Goal: Check status: Check status

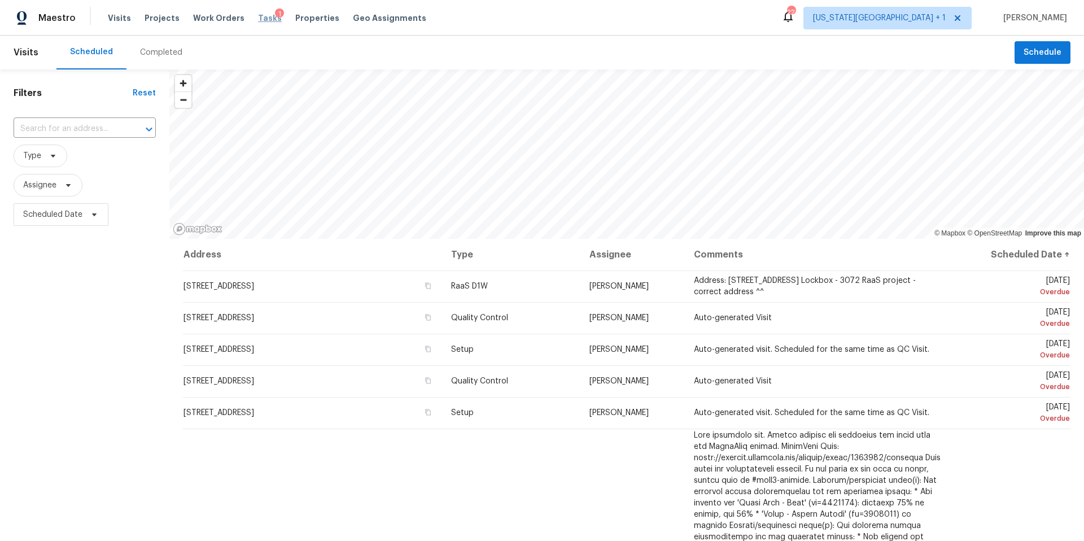
click at [258, 18] on span "Tasks" at bounding box center [270, 18] width 24 height 8
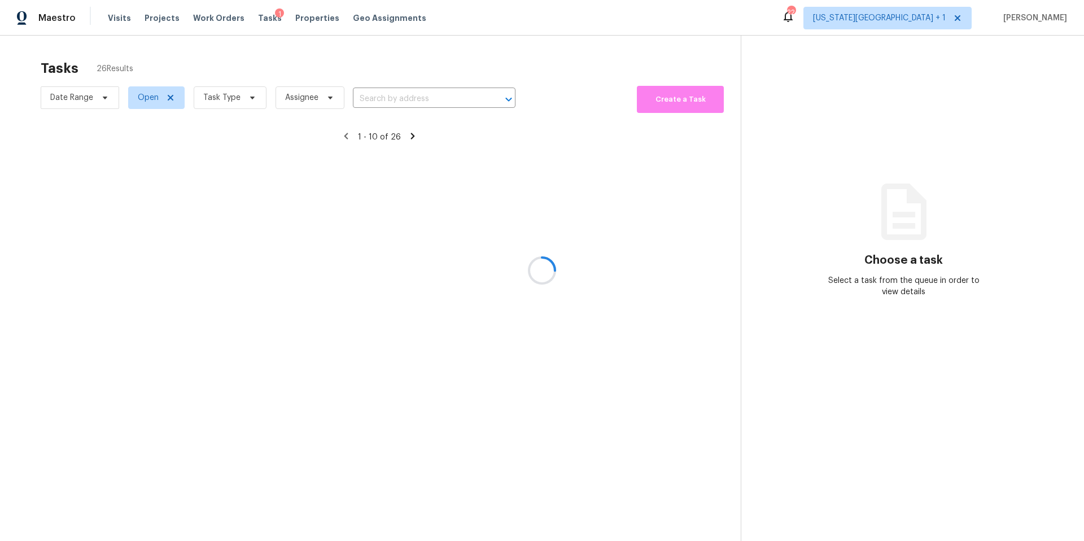
click at [227, 99] on div at bounding box center [542, 270] width 1084 height 541
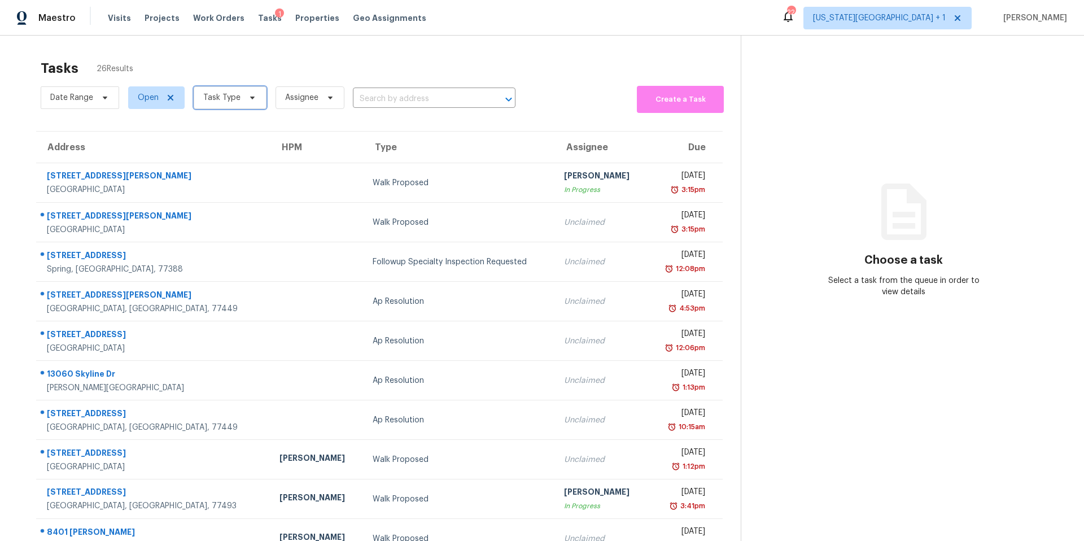
click at [227, 99] on span "Task Type" at bounding box center [221, 97] width 37 height 11
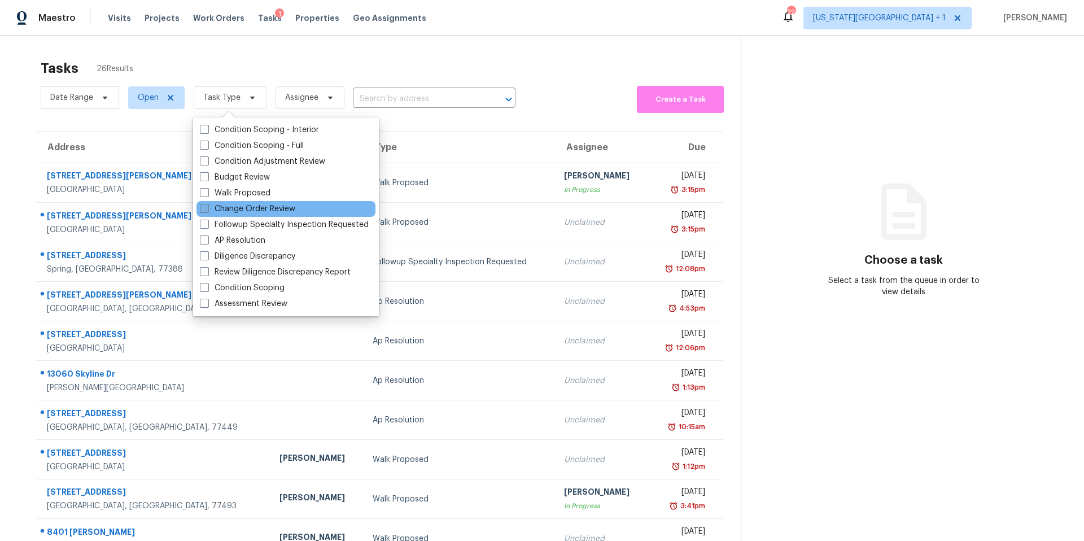
click at [226, 208] on label "Change Order Review" at bounding box center [247, 208] width 95 height 11
click at [207, 208] on input "Change Order Review" at bounding box center [203, 206] width 7 height 7
checkbox input "true"
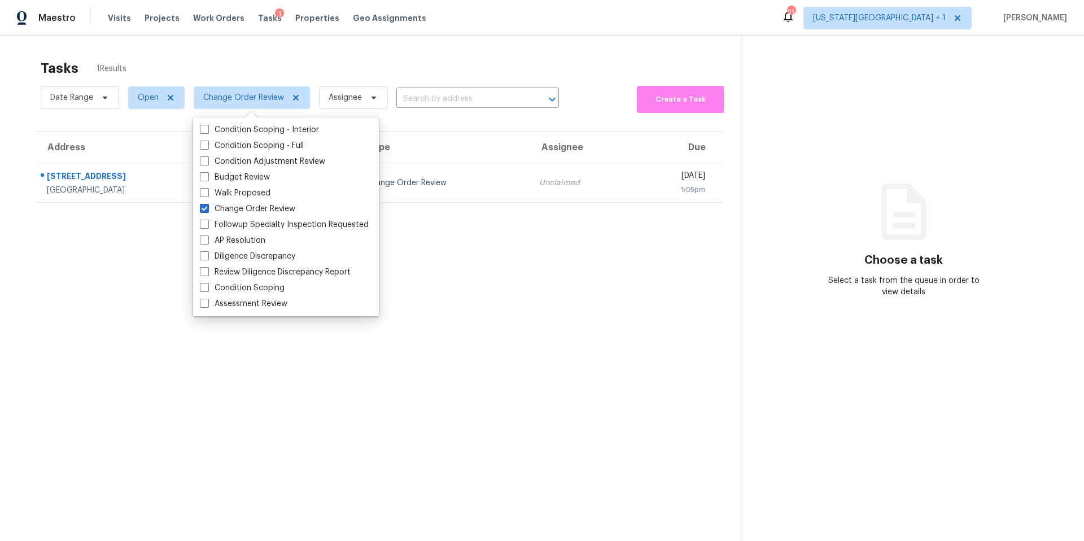
click at [136, 288] on section "Tasks 1 Results Date Range Open Change Order Review Assignee ​ Create a Task Ad…" at bounding box center [379, 315] width 722 height 523
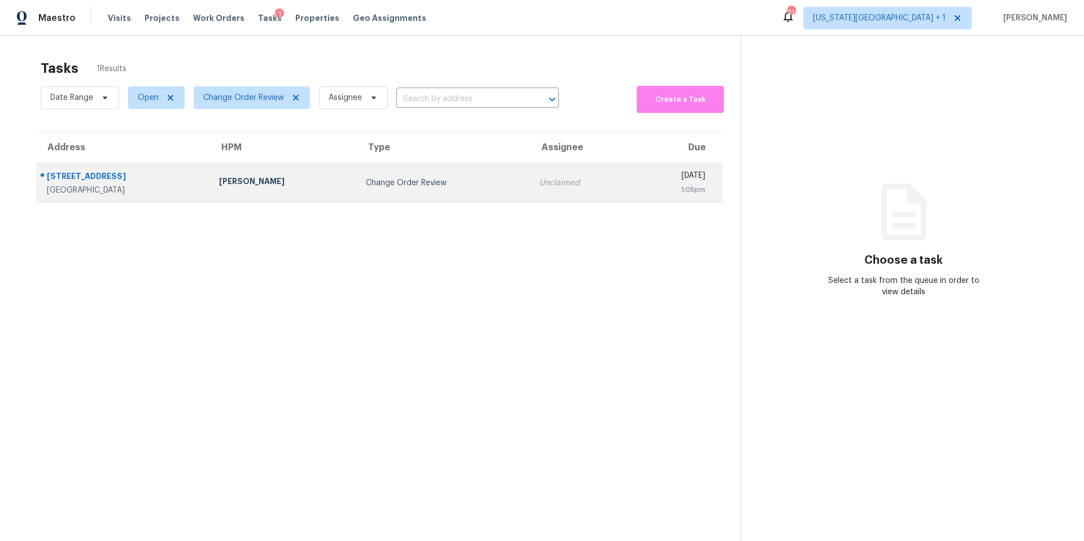
click at [230, 185] on div "[PERSON_NAME]" at bounding box center [283, 183] width 129 height 14
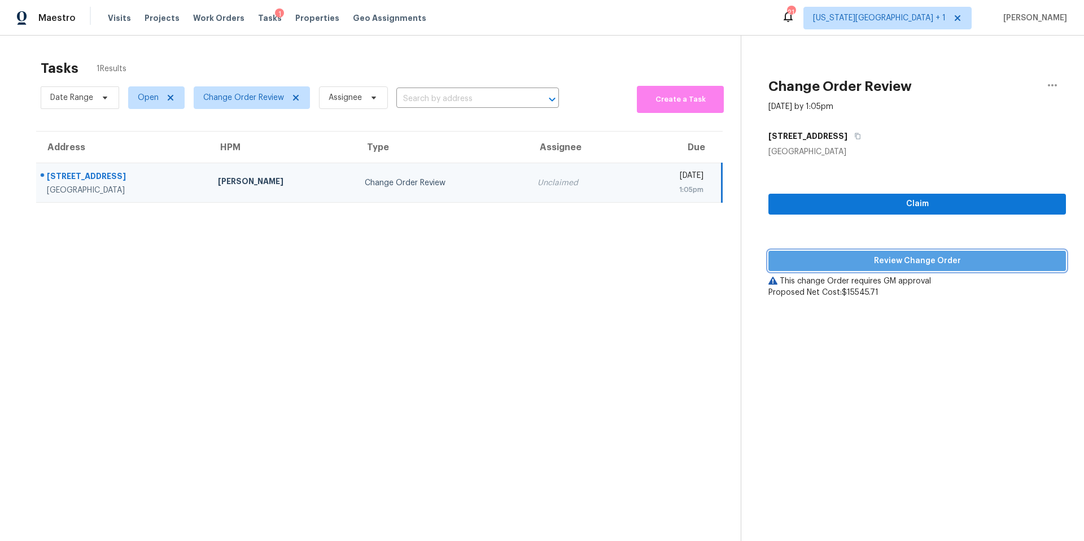
click at [825, 253] on button "Review Change Order" at bounding box center [916, 261] width 297 height 21
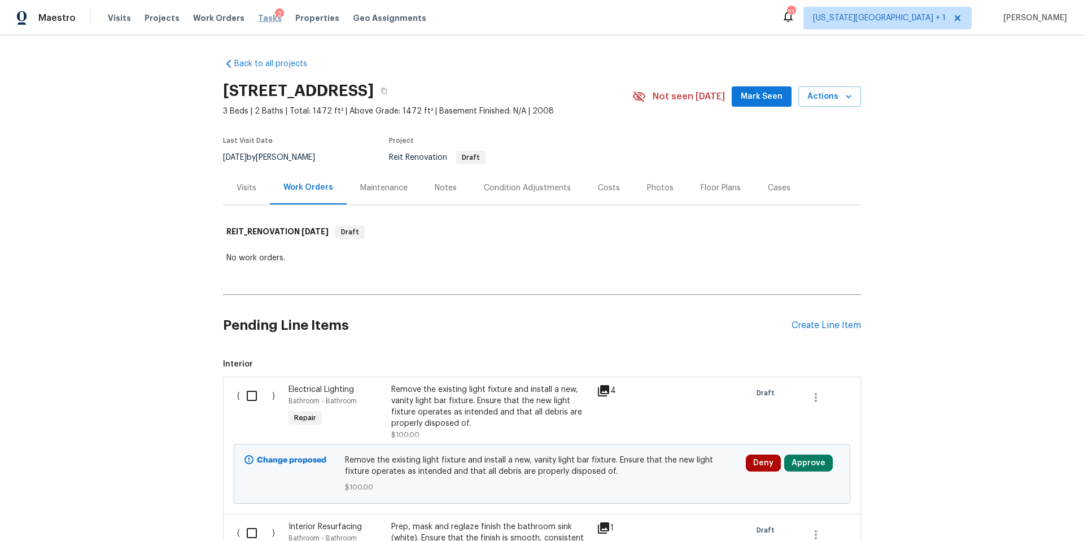
click at [258, 19] on span "Tasks" at bounding box center [270, 18] width 24 height 8
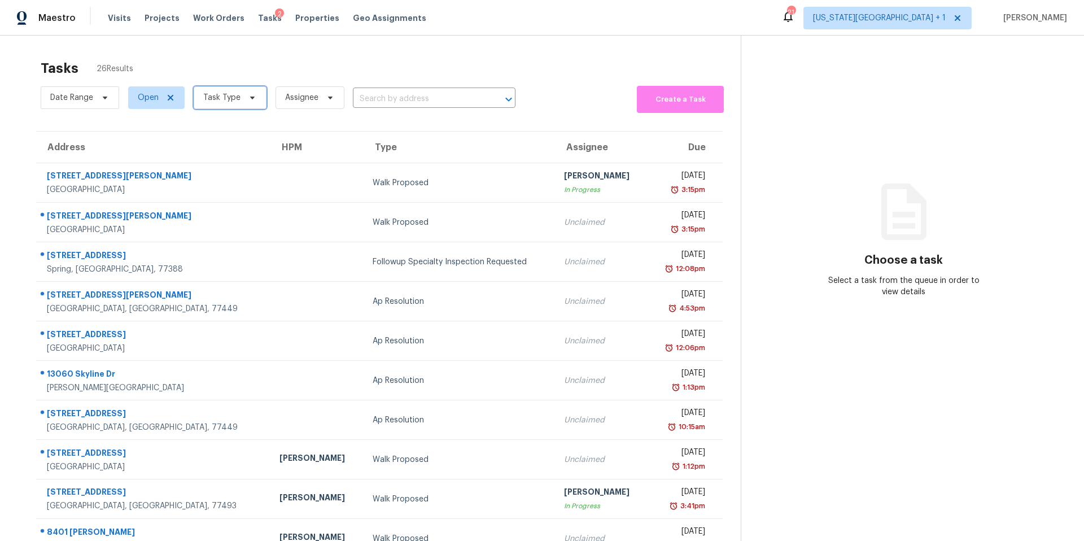
click at [220, 98] on span "Task Type" at bounding box center [221, 97] width 37 height 11
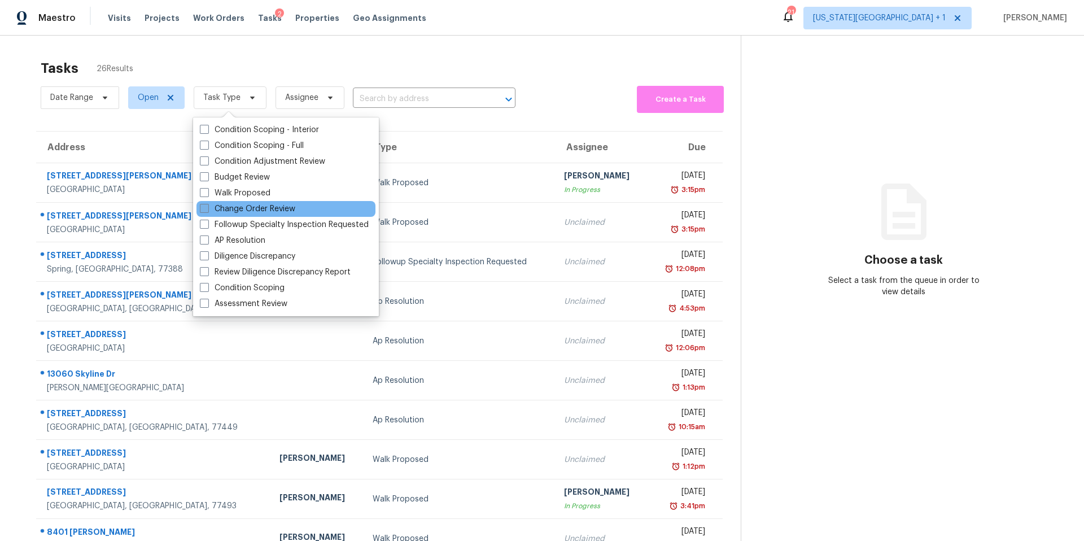
click at [216, 205] on label "Change Order Review" at bounding box center [247, 208] width 95 height 11
click at [207, 205] on input "Change Order Review" at bounding box center [203, 206] width 7 height 7
checkbox input "true"
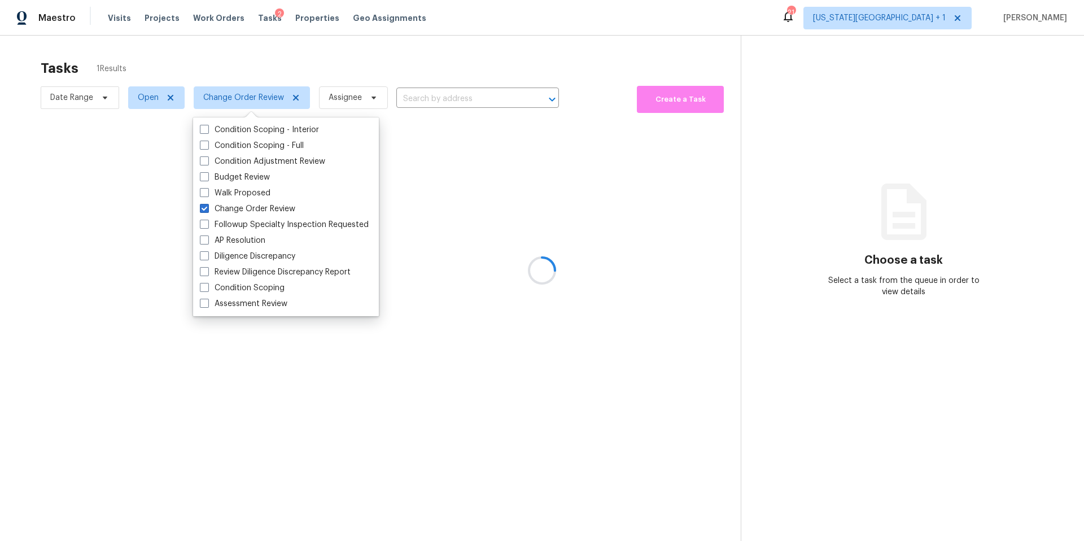
click at [287, 54] on div at bounding box center [542, 270] width 1084 height 541
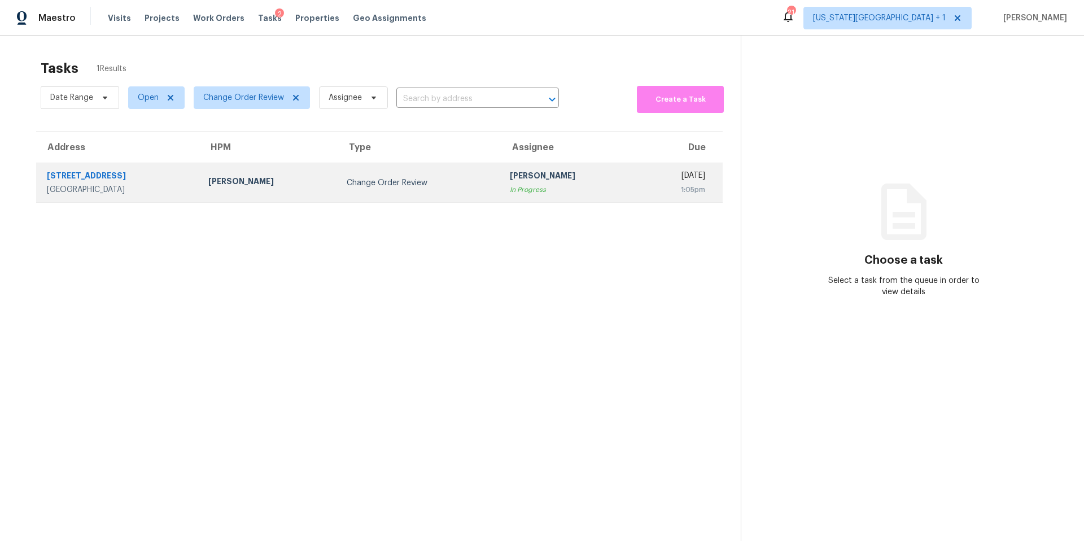
click at [337, 183] on td "Change Order Review" at bounding box center [418, 183] width 163 height 40
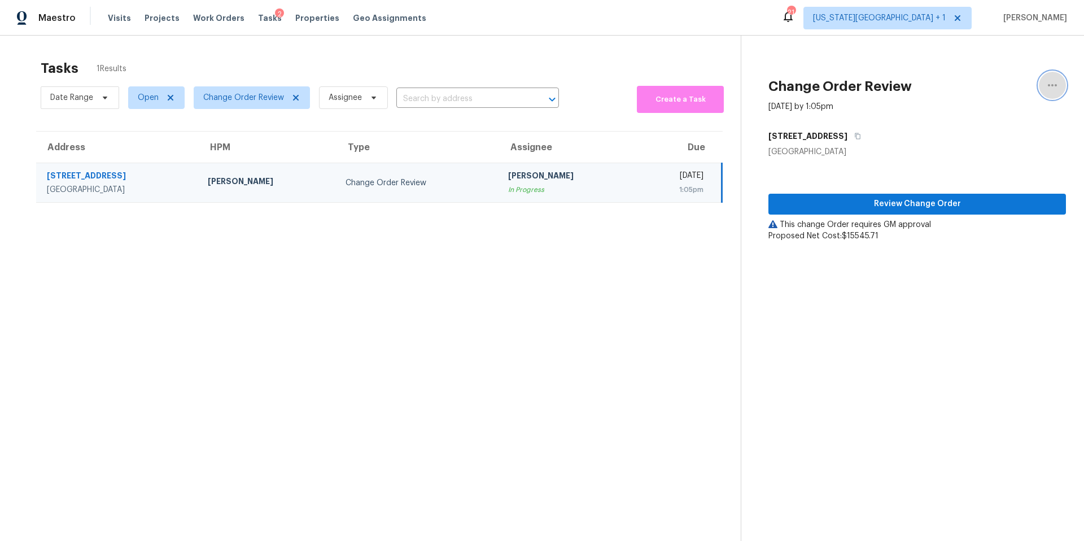
click at [1050, 87] on icon "button" at bounding box center [1052, 85] width 14 height 14
click at [972, 73] on div "Cancel this task" at bounding box center [988, 70] width 88 height 11
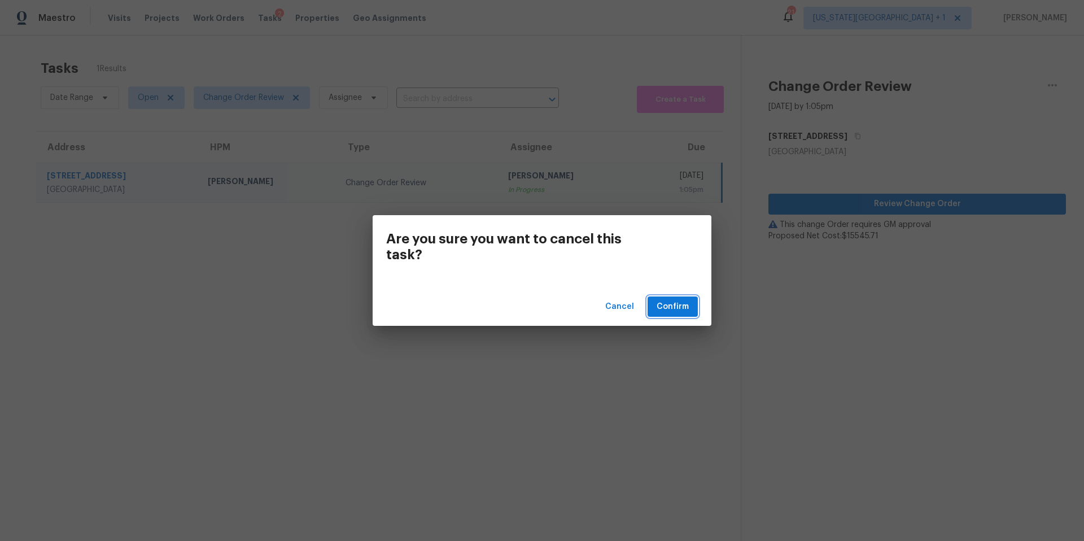
click at [681, 309] on span "Confirm" at bounding box center [672, 307] width 32 height 14
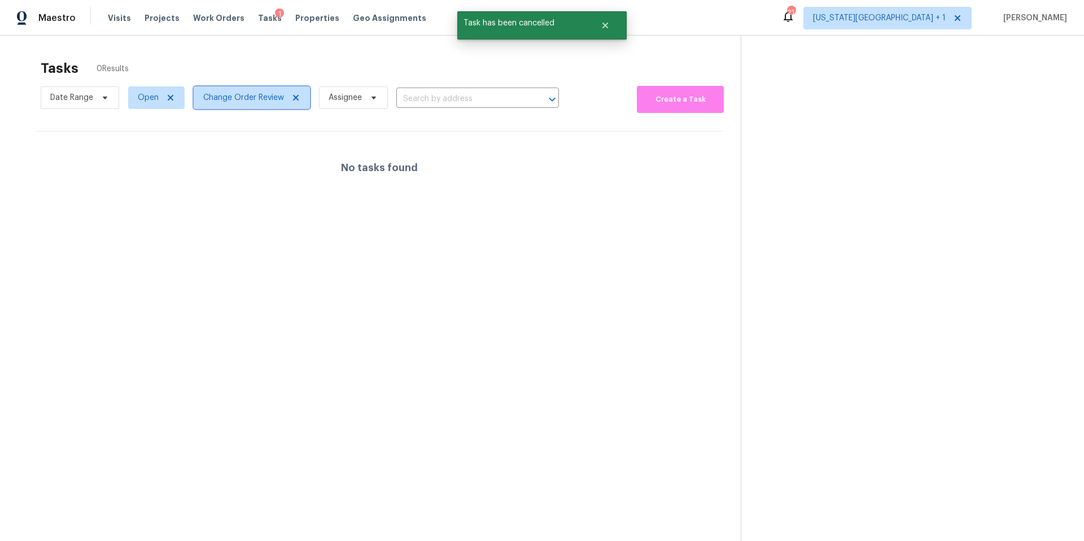
click at [244, 102] on span "Change Order Review" at bounding box center [243, 97] width 81 height 11
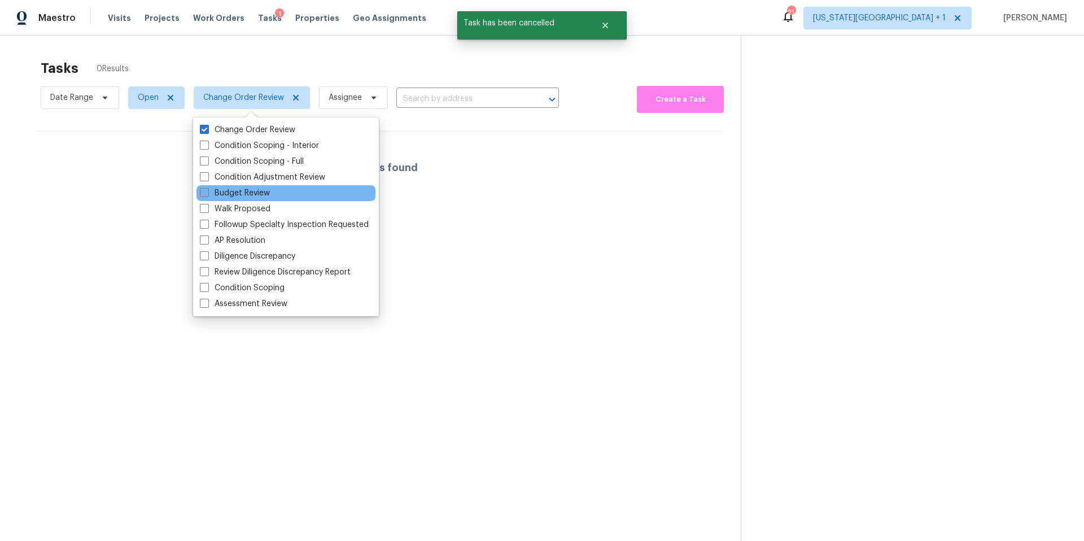
click at [211, 197] on label "Budget Review" at bounding box center [235, 192] width 70 height 11
click at [207, 195] on input "Budget Review" at bounding box center [203, 190] width 7 height 7
checkbox input "true"
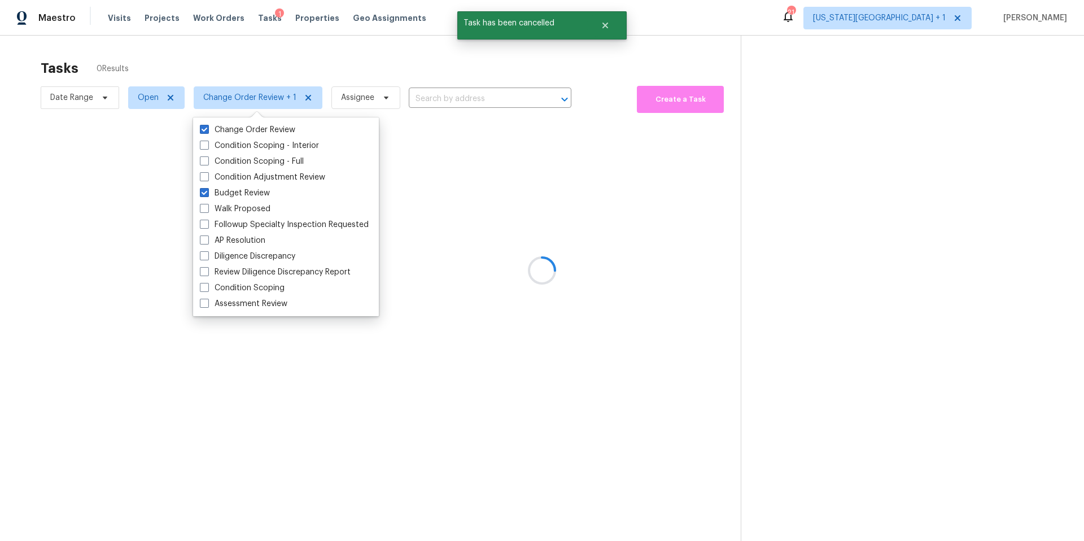
click at [252, 68] on div at bounding box center [542, 270] width 1084 height 541
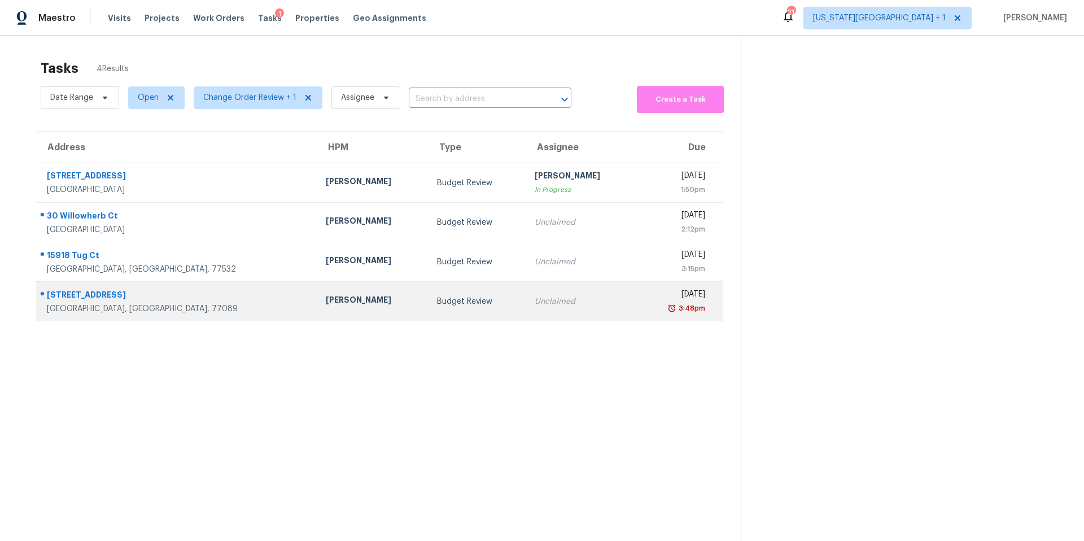
click at [326, 299] on div "[PERSON_NAME]" at bounding box center [372, 301] width 93 height 14
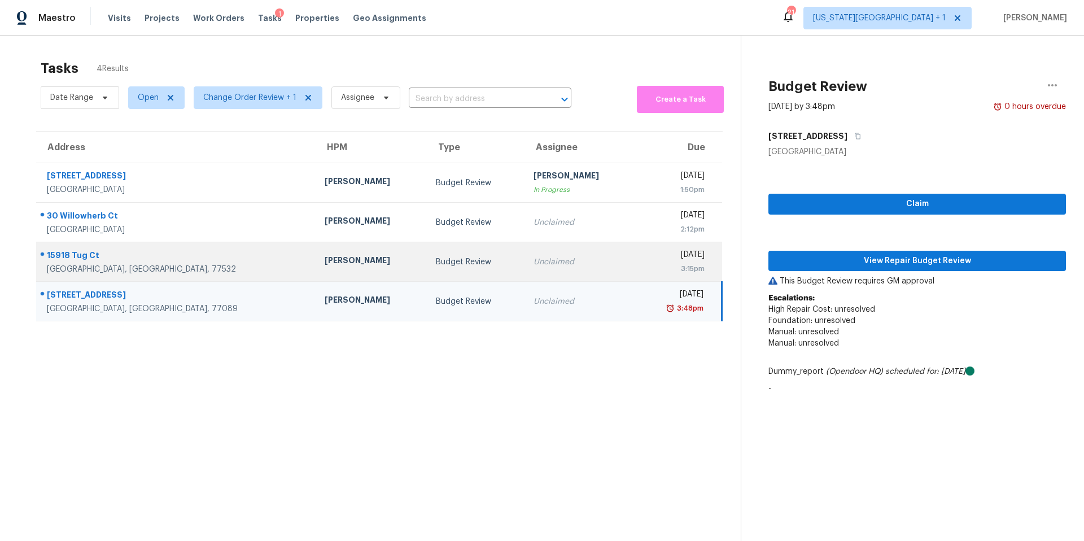
click at [315, 252] on td "[PERSON_NAME]" at bounding box center [370, 262] width 111 height 40
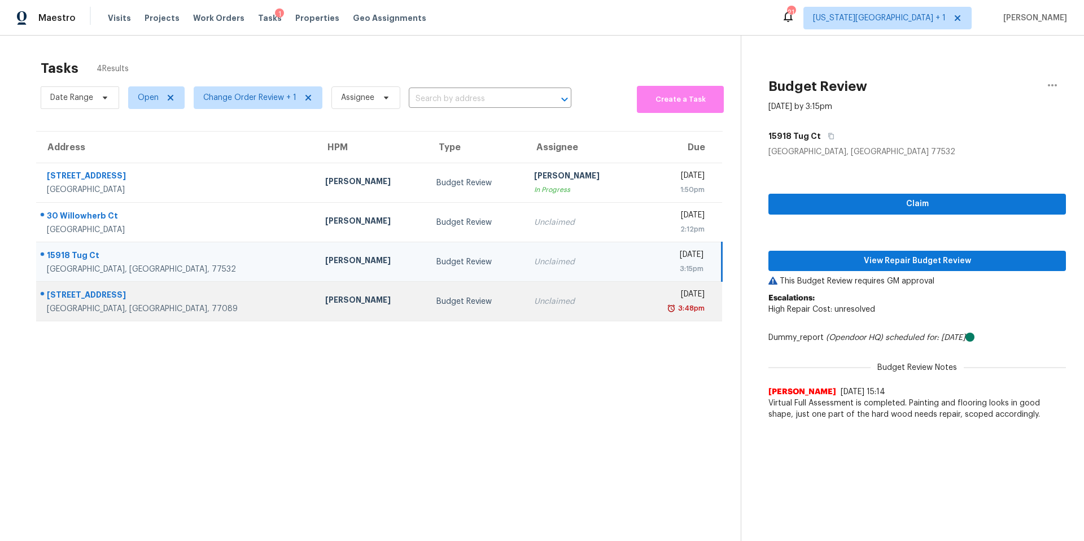
click at [316, 284] on td "[PERSON_NAME]" at bounding box center [371, 302] width 111 height 40
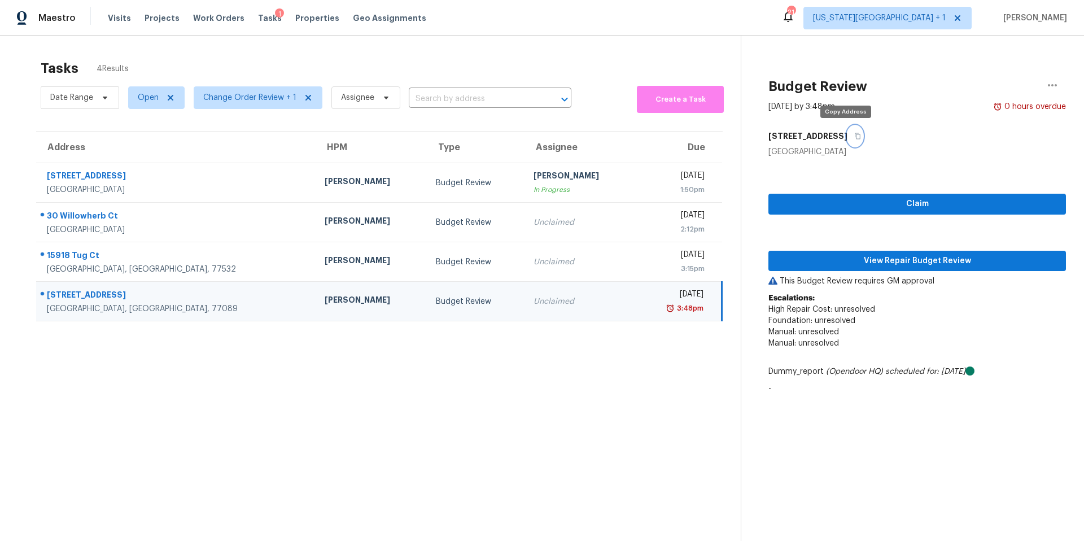
click at [854, 138] on icon "button" at bounding box center [857, 136] width 7 height 7
click at [837, 264] on span "View Repair Budget Review" at bounding box center [916, 261] width 279 height 14
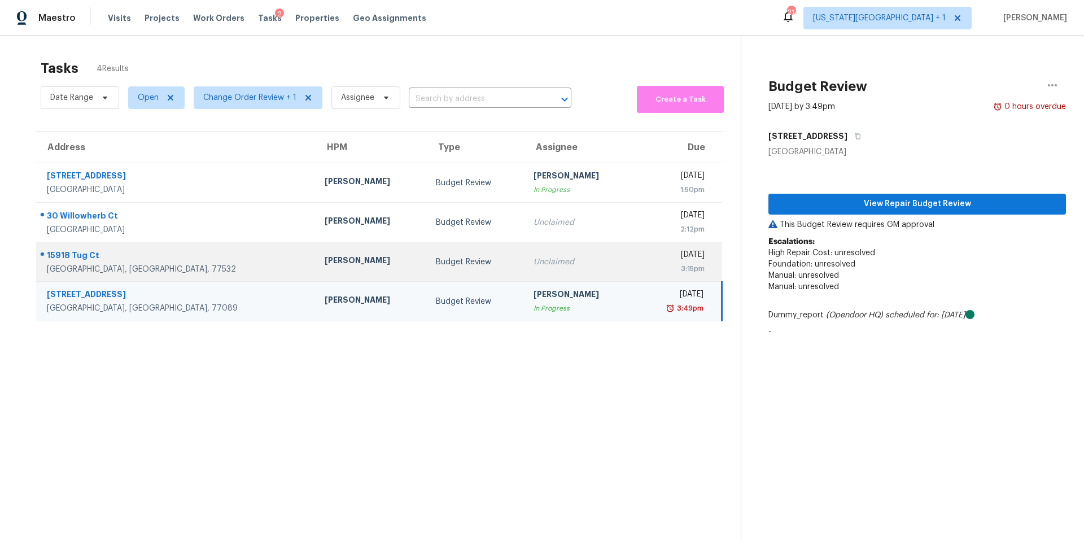
click at [315, 264] on td "[PERSON_NAME]" at bounding box center [370, 262] width 111 height 40
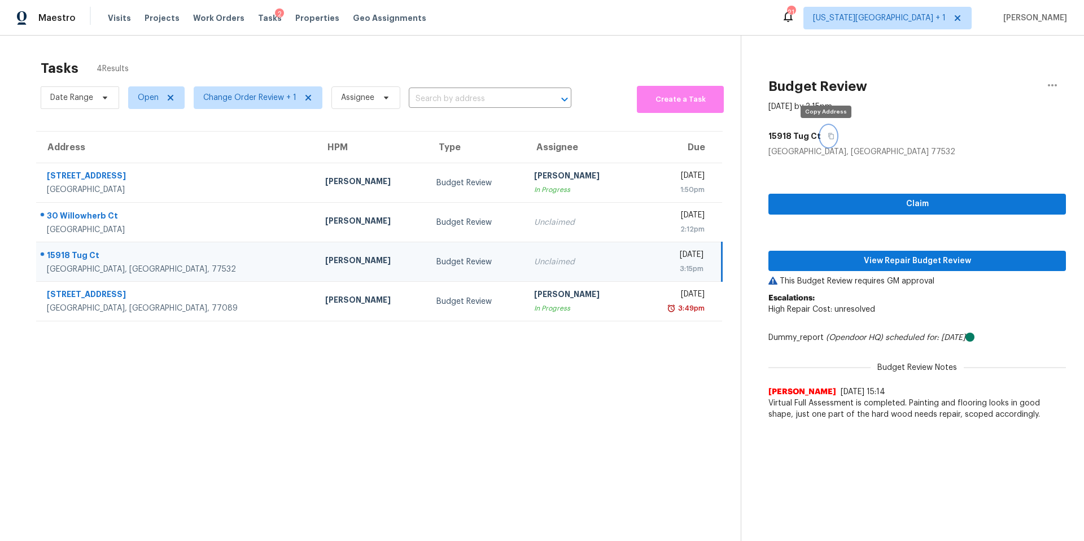
click at [829, 138] on icon "button" at bounding box center [831, 136] width 6 height 6
click at [851, 258] on span "View Repair Budget Review" at bounding box center [916, 261] width 279 height 14
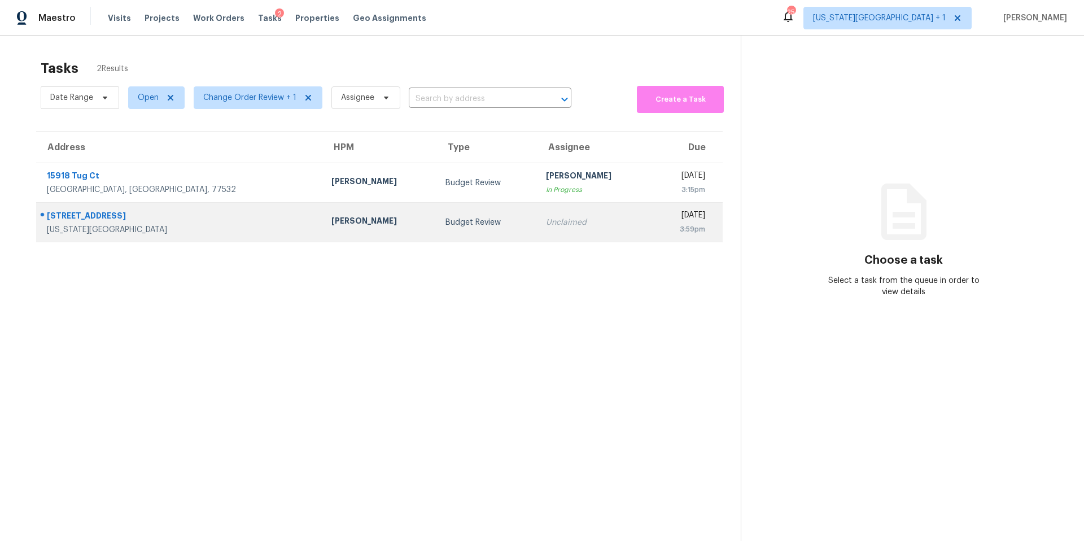
click at [445, 217] on div "Budget Review" at bounding box center [486, 222] width 82 height 11
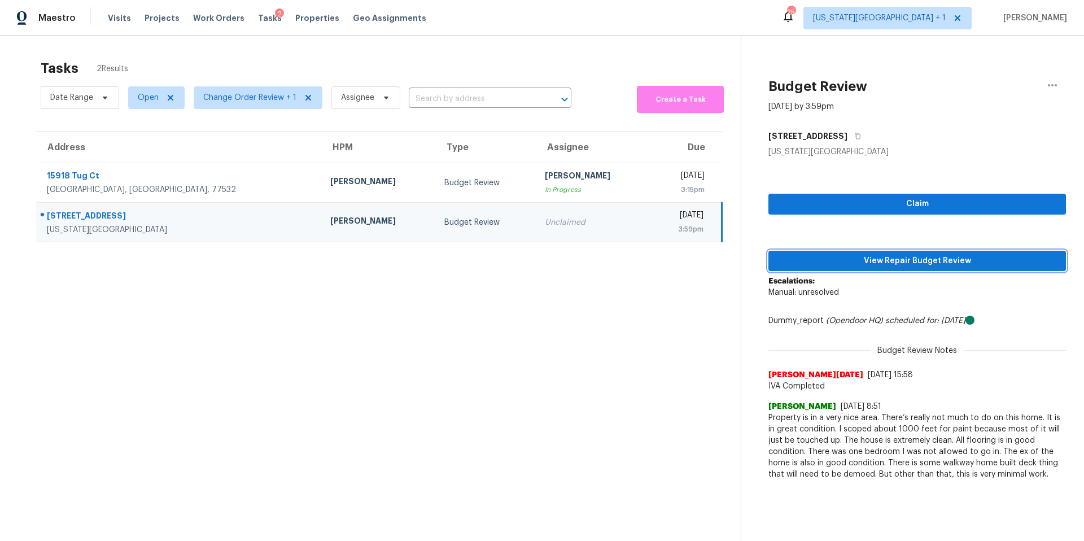
click at [807, 256] on span "View Repair Budget Review" at bounding box center [916, 261] width 279 height 14
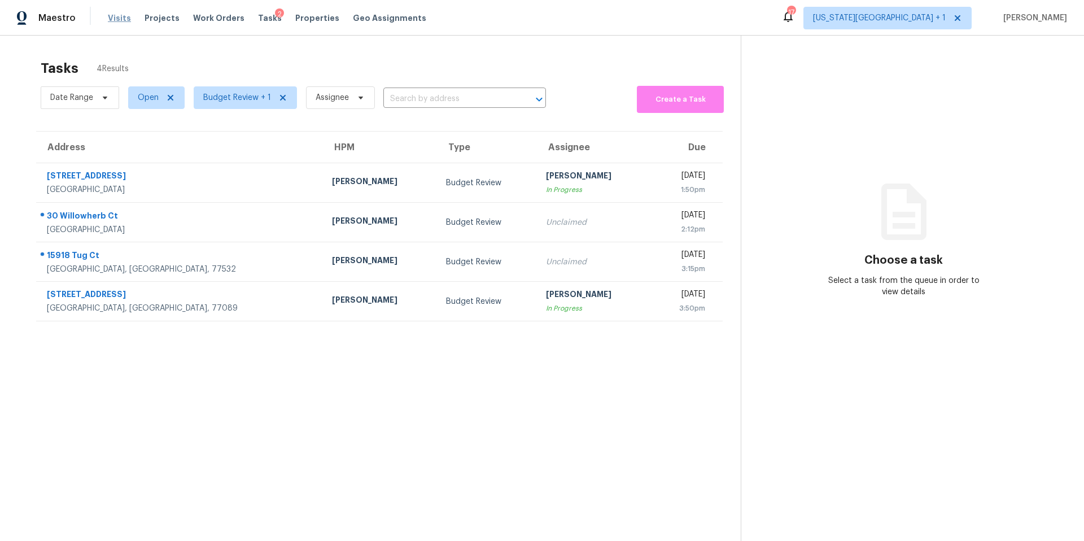
click at [116, 15] on span "Visits" at bounding box center [119, 17] width 23 height 11
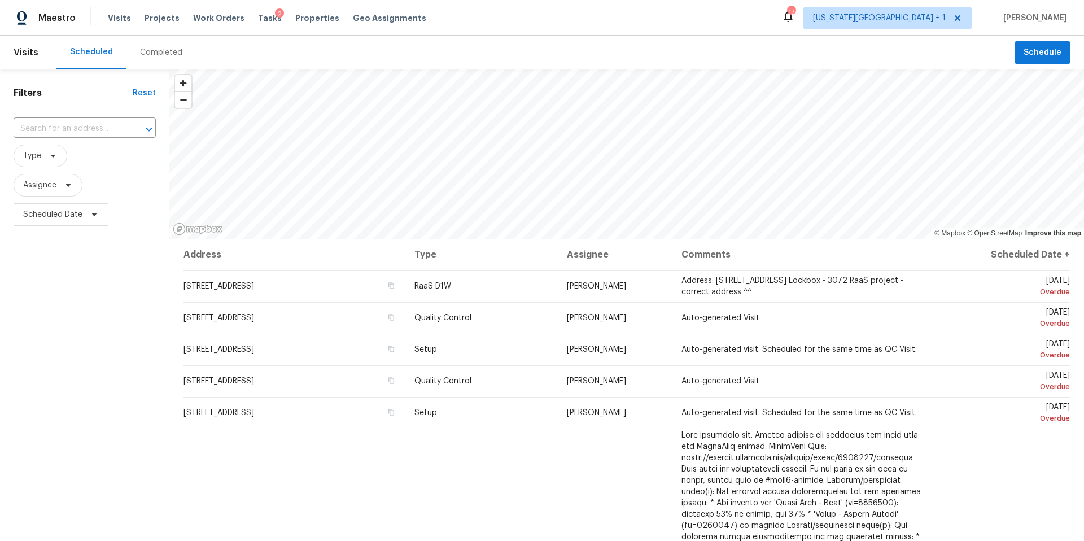
click at [153, 47] on div "Completed" at bounding box center [161, 52] width 42 height 11
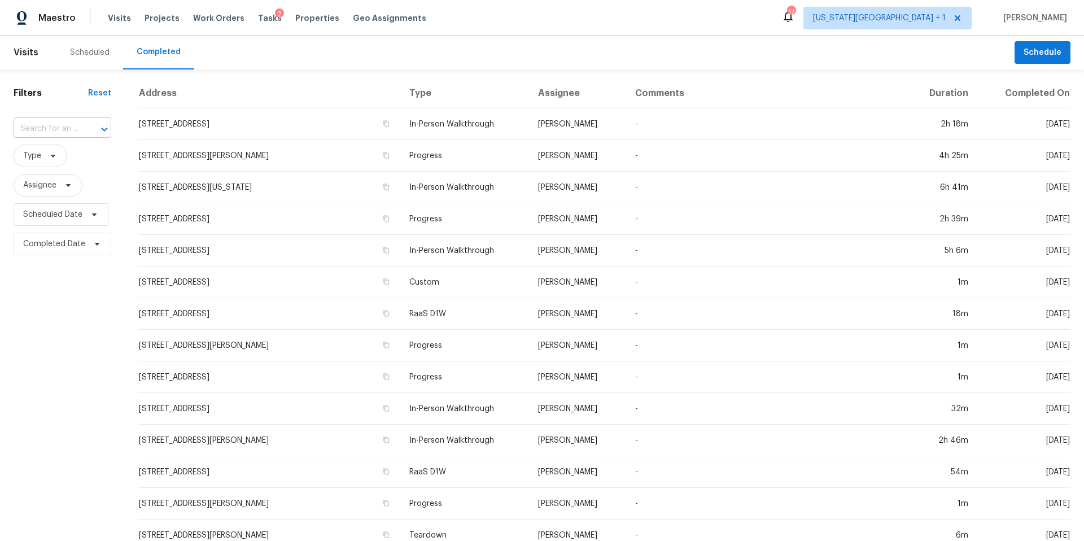
click at [65, 133] on input "text" at bounding box center [47, 128] width 66 height 17
paste input "[STREET_ADDRESS][US_STATE]"
type input "[STREET_ADDRESS][US_STATE]"
click at [56, 154] on li "[STREET_ADDRESS][US_STATE]" at bounding box center [62, 160] width 96 height 30
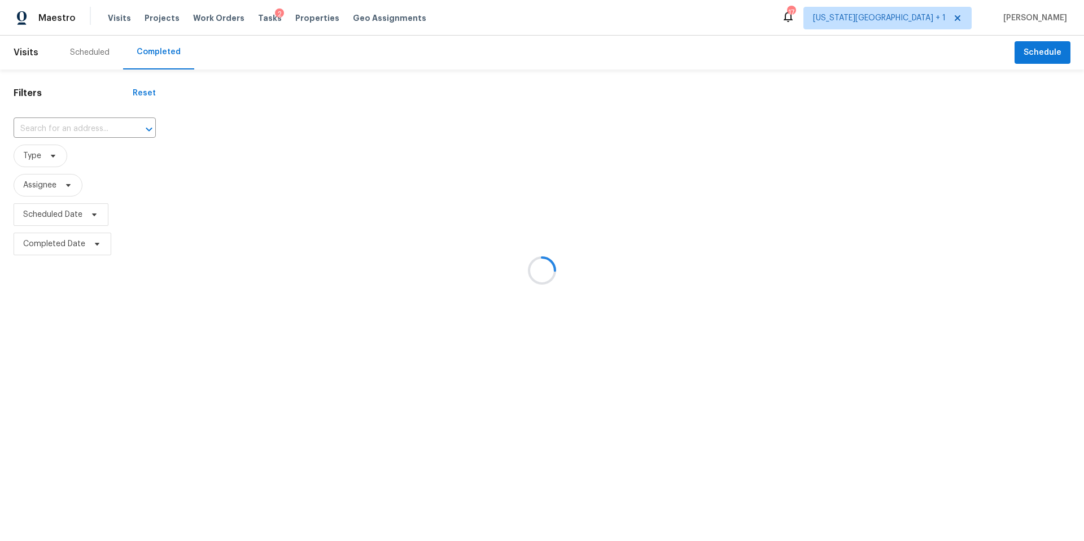
type input "[STREET_ADDRESS][US_STATE]"
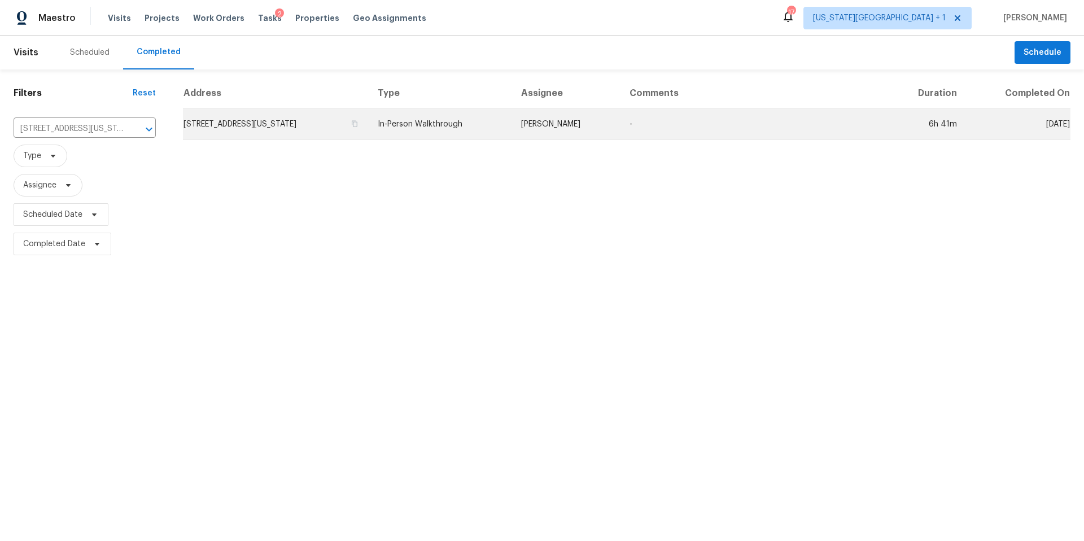
click at [234, 126] on td "[STREET_ADDRESS][US_STATE]" at bounding box center [276, 124] width 186 height 32
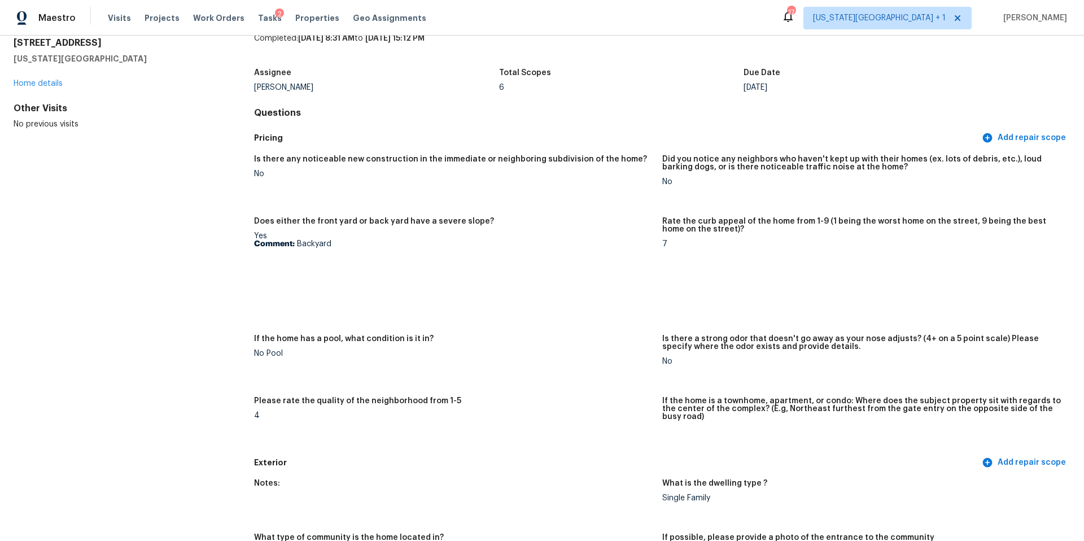
scroll to position [49, 0]
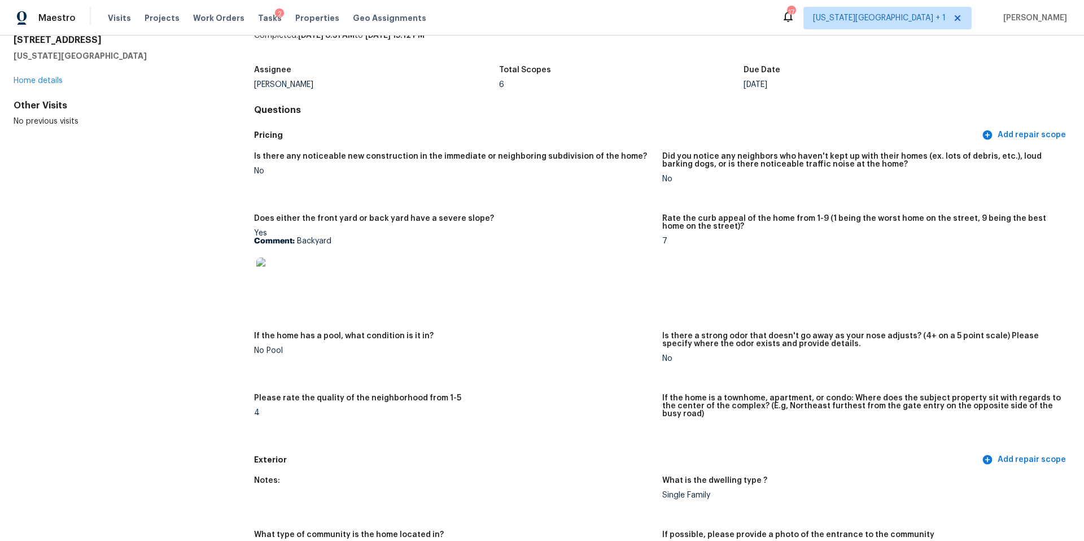
click at [279, 272] on img at bounding box center [274, 275] width 36 height 36
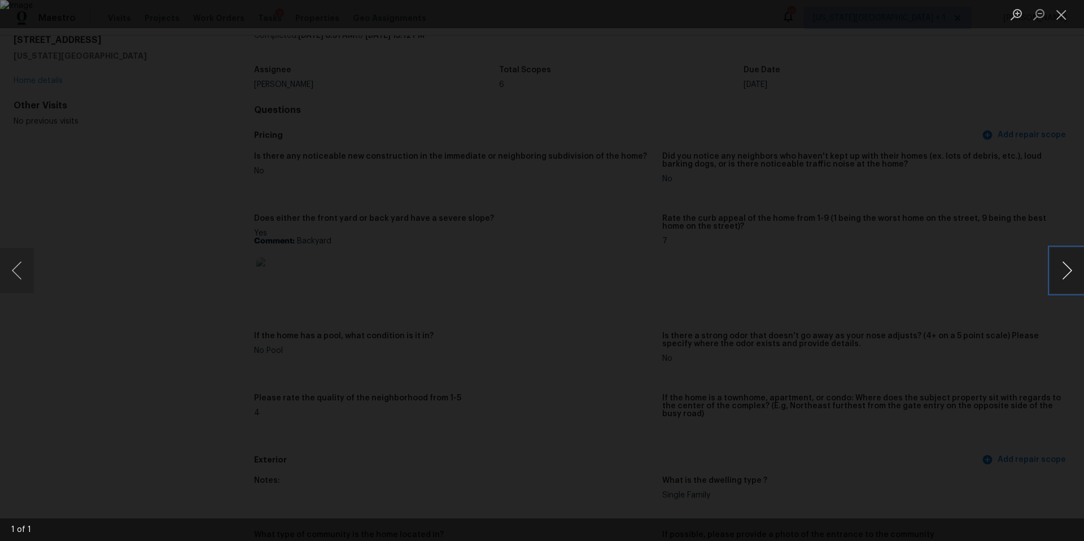
click at [1060, 274] on button "Next image" at bounding box center [1067, 270] width 34 height 45
click at [954, 270] on div "Lightbox" at bounding box center [542, 270] width 1084 height 541
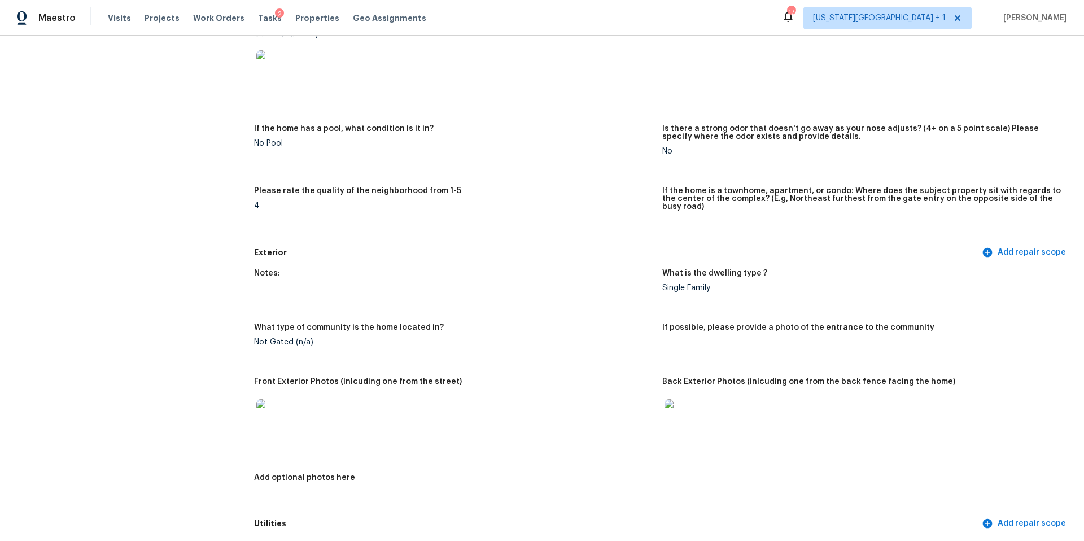
scroll to position [305, 0]
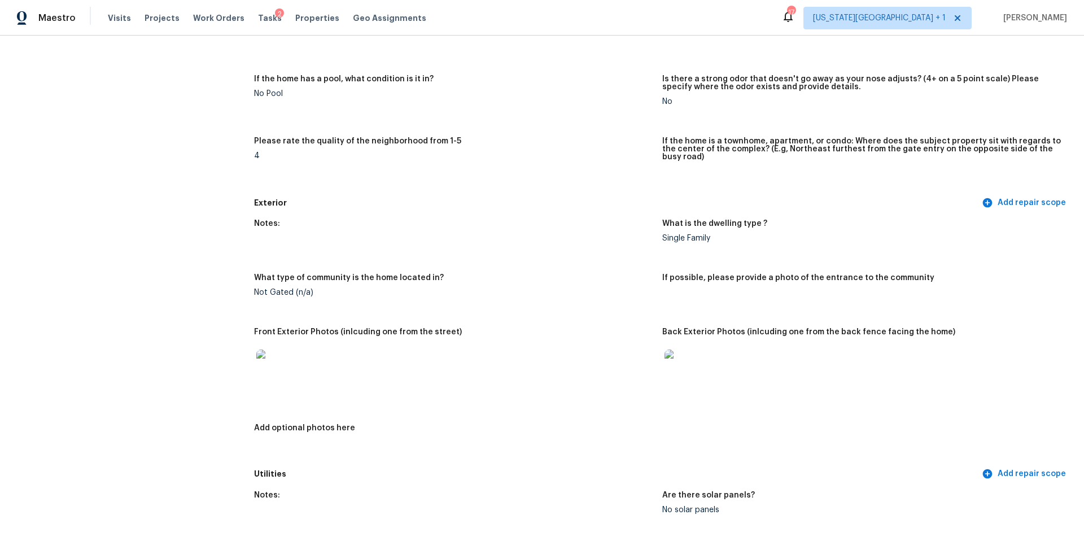
click at [267, 353] on img at bounding box center [274, 367] width 36 height 36
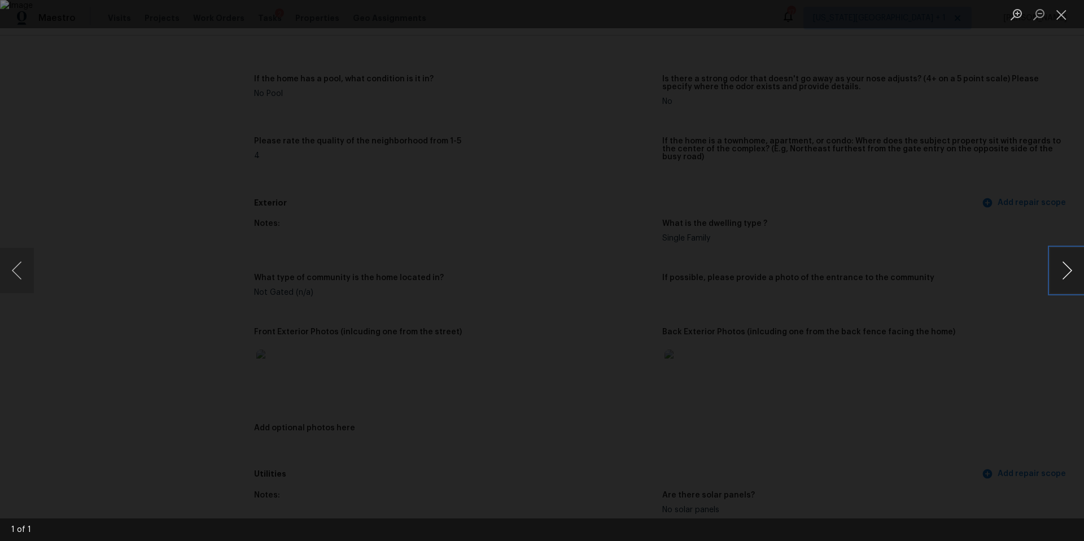
click at [1066, 268] on button "Next image" at bounding box center [1067, 270] width 34 height 45
click at [984, 303] on div "Lightbox" at bounding box center [542, 270] width 1084 height 541
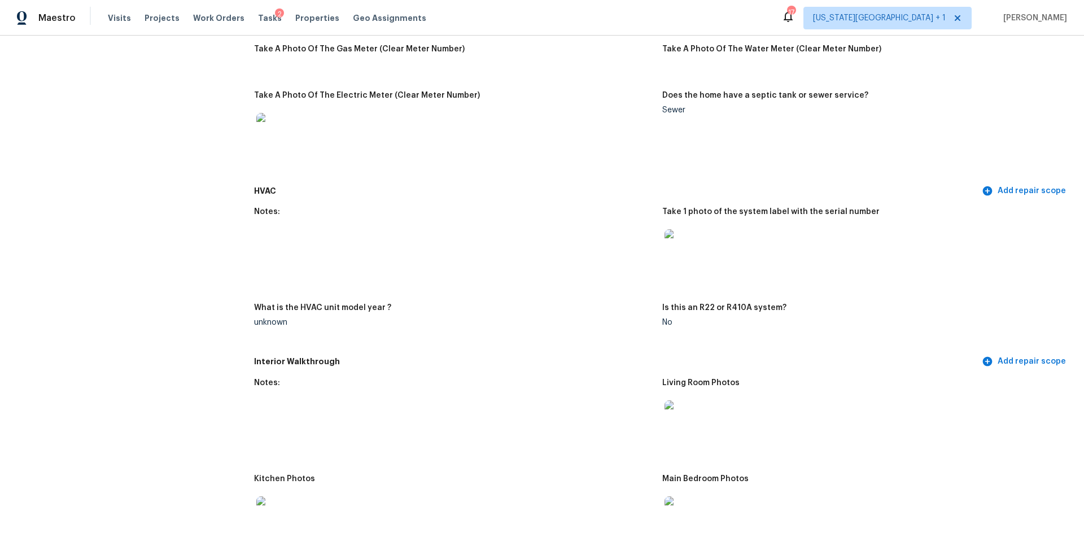
scroll to position [877, 0]
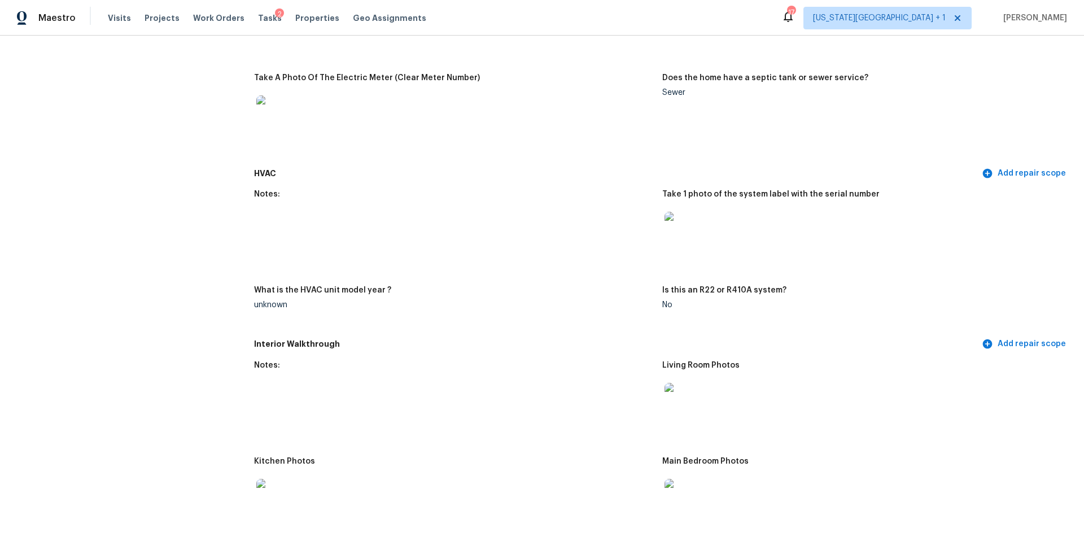
click at [694, 225] on img at bounding box center [682, 230] width 36 height 36
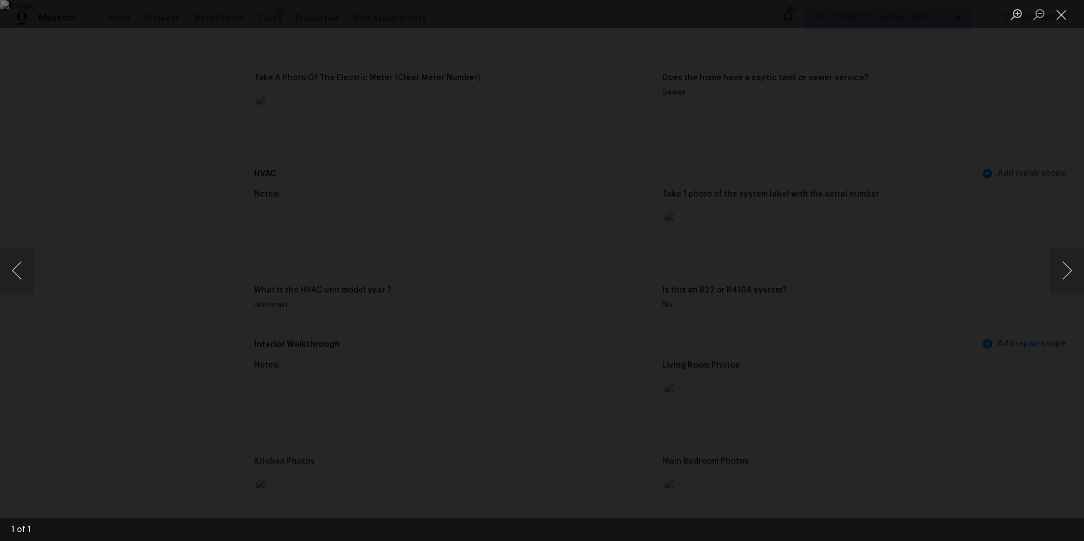
click at [891, 245] on div "Lightbox" at bounding box center [542, 270] width 1084 height 541
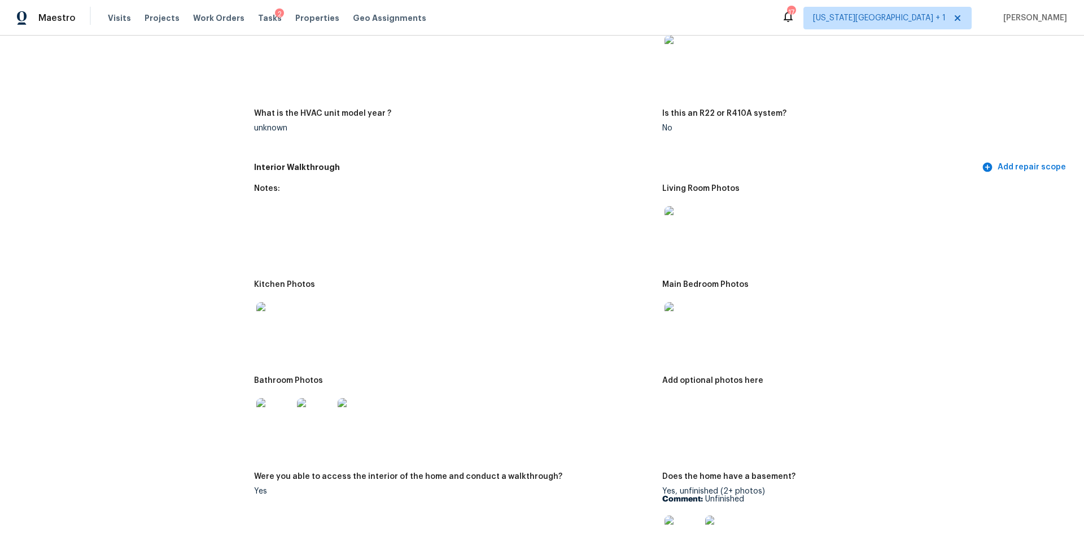
scroll to position [1061, 0]
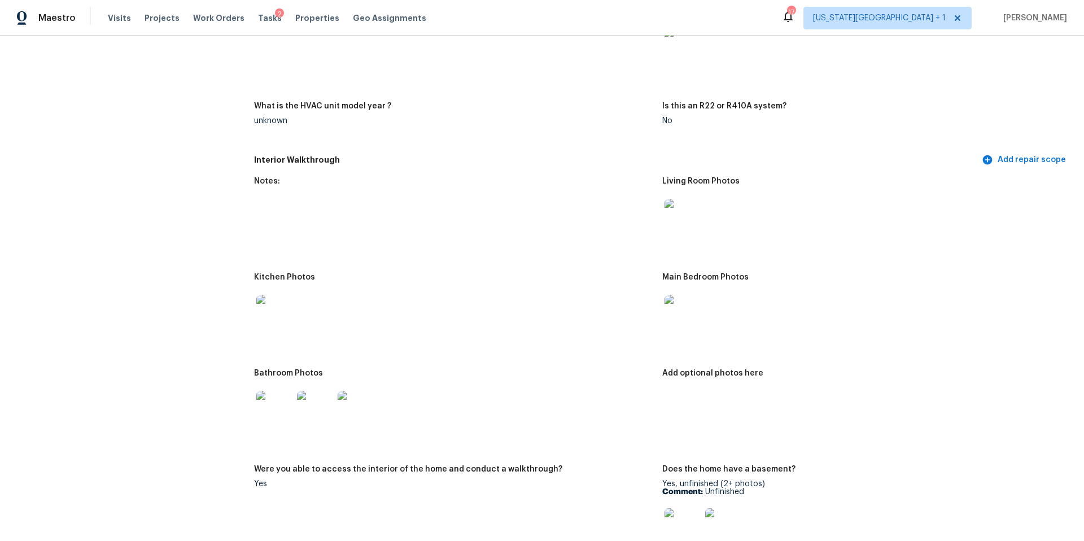
click at [676, 305] on img at bounding box center [682, 313] width 36 height 36
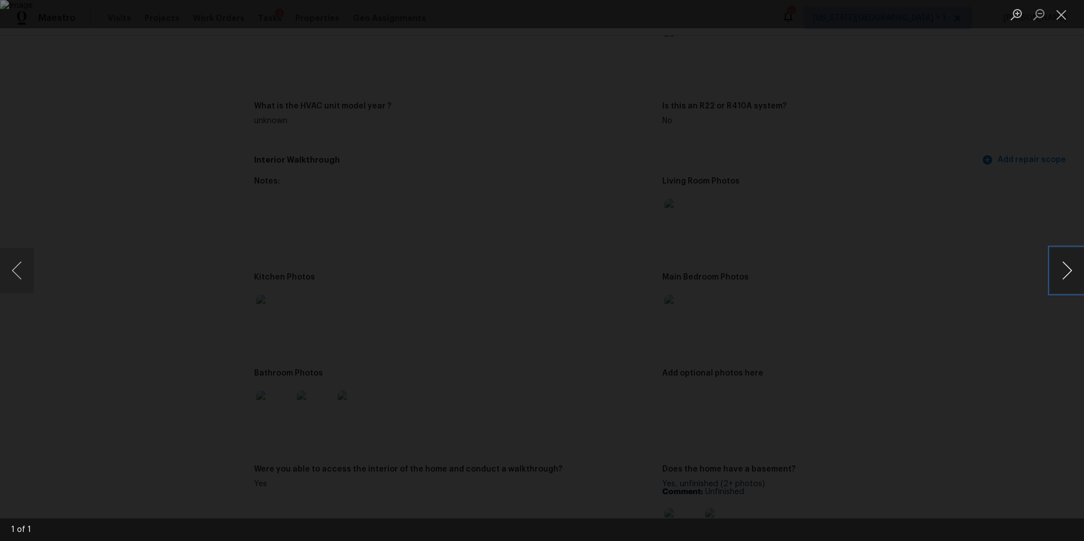
click at [1066, 277] on button "Next image" at bounding box center [1067, 270] width 34 height 45
click at [1015, 297] on div "Lightbox" at bounding box center [542, 270] width 1084 height 541
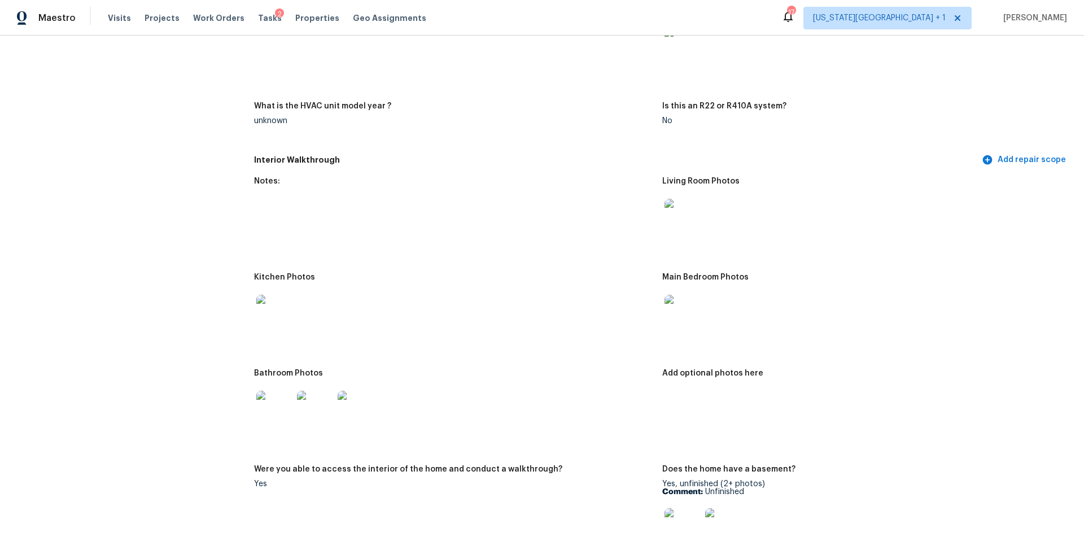
click at [276, 400] on img at bounding box center [274, 409] width 36 height 36
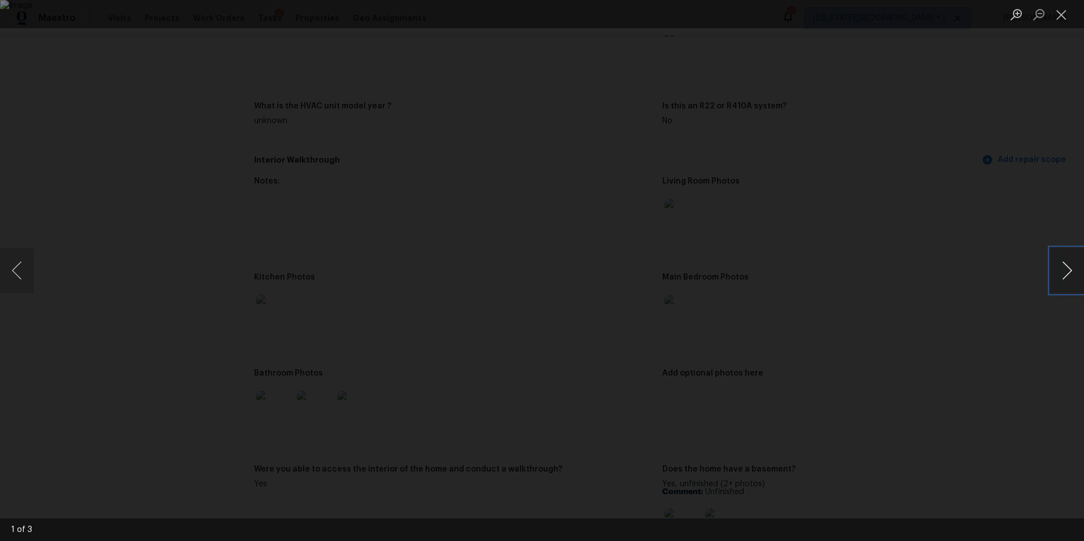
click at [1067, 275] on button "Next image" at bounding box center [1067, 270] width 34 height 45
click at [1016, 276] on div "Lightbox" at bounding box center [542, 270] width 1084 height 541
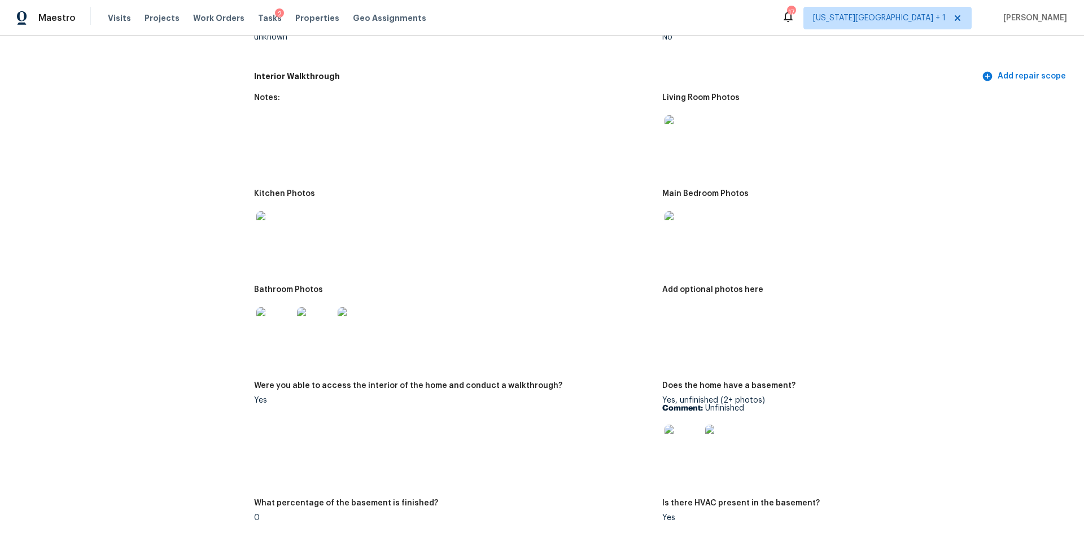
scroll to position [1207, 0]
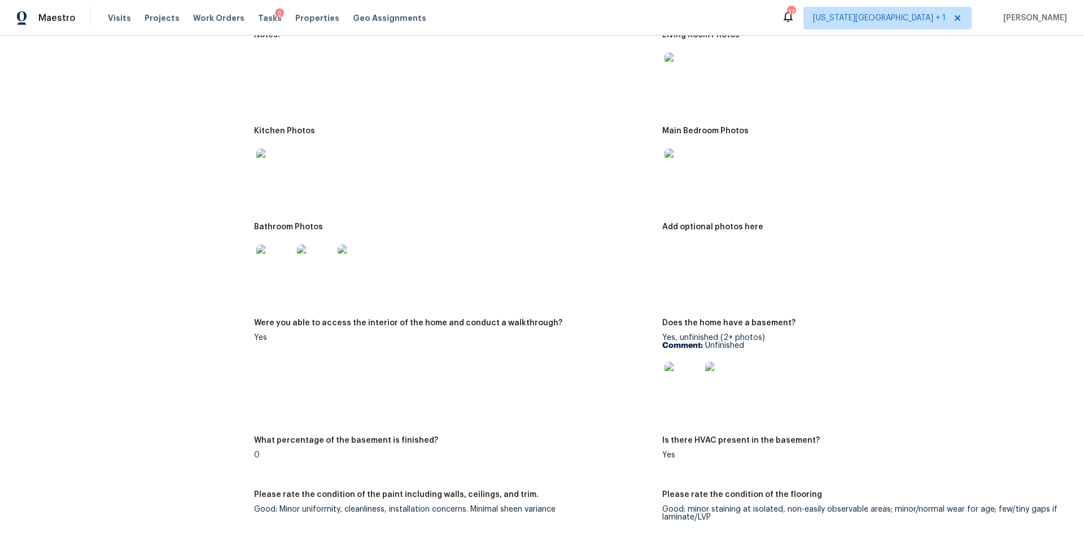
click at [681, 376] on img at bounding box center [682, 380] width 36 height 36
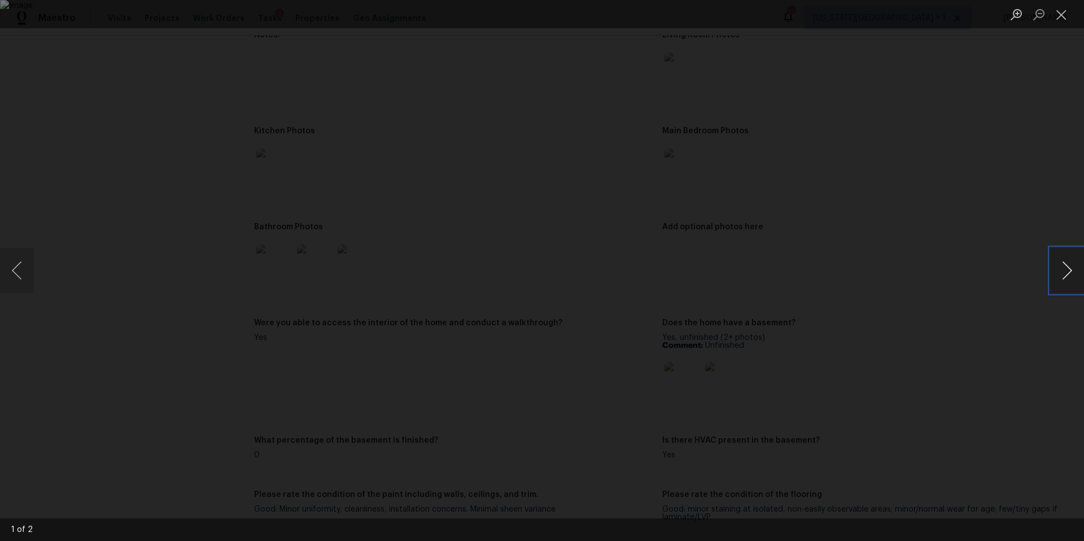
click at [1065, 273] on button "Next image" at bounding box center [1067, 270] width 34 height 45
click at [980, 321] on div "Lightbox" at bounding box center [542, 270] width 1084 height 541
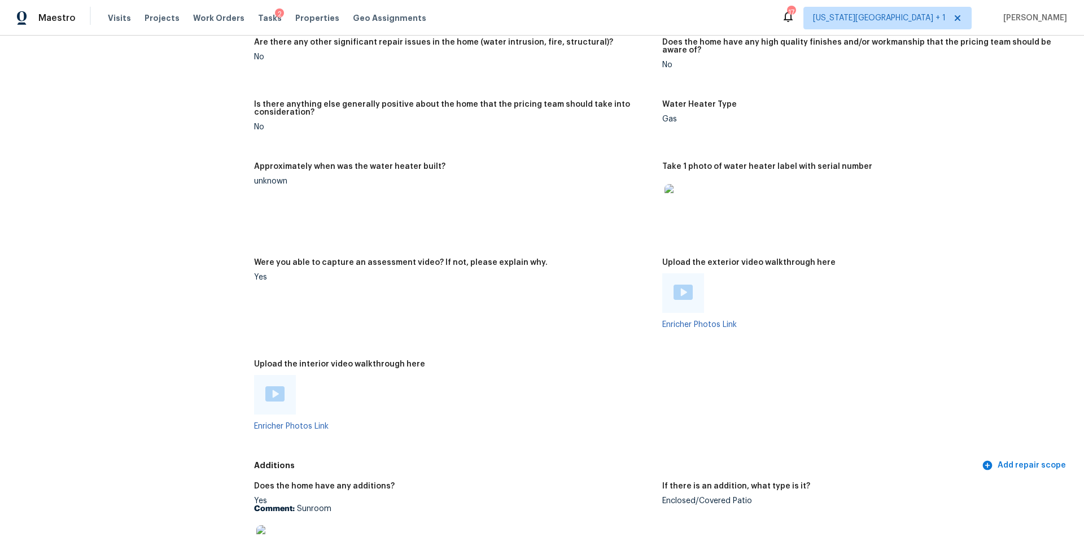
scroll to position [1918, 0]
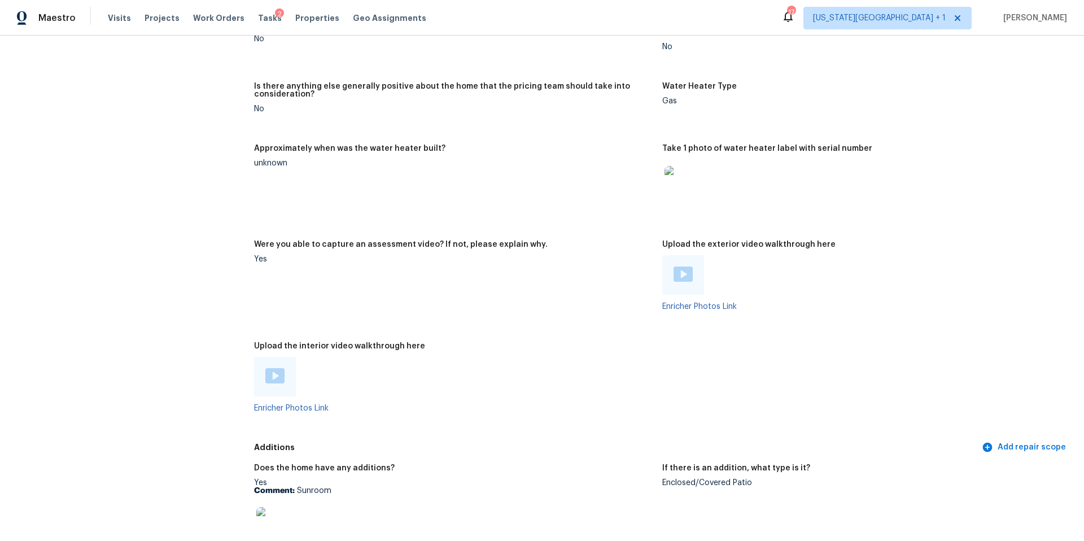
click at [275, 378] on div at bounding box center [275, 377] width 42 height 40
click at [272, 368] on img at bounding box center [274, 375] width 19 height 15
